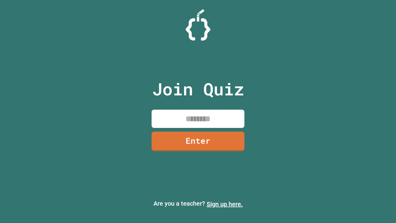
click at [225, 204] on link "Sign up here." at bounding box center [225, 203] width 36 height 7
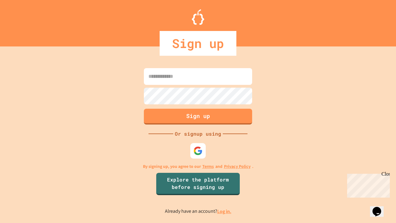
click at [225, 211] on link "Log in." at bounding box center [224, 211] width 14 height 6
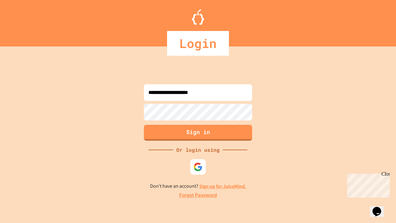
type input "**********"
